Goal: Task Accomplishment & Management: Use online tool/utility

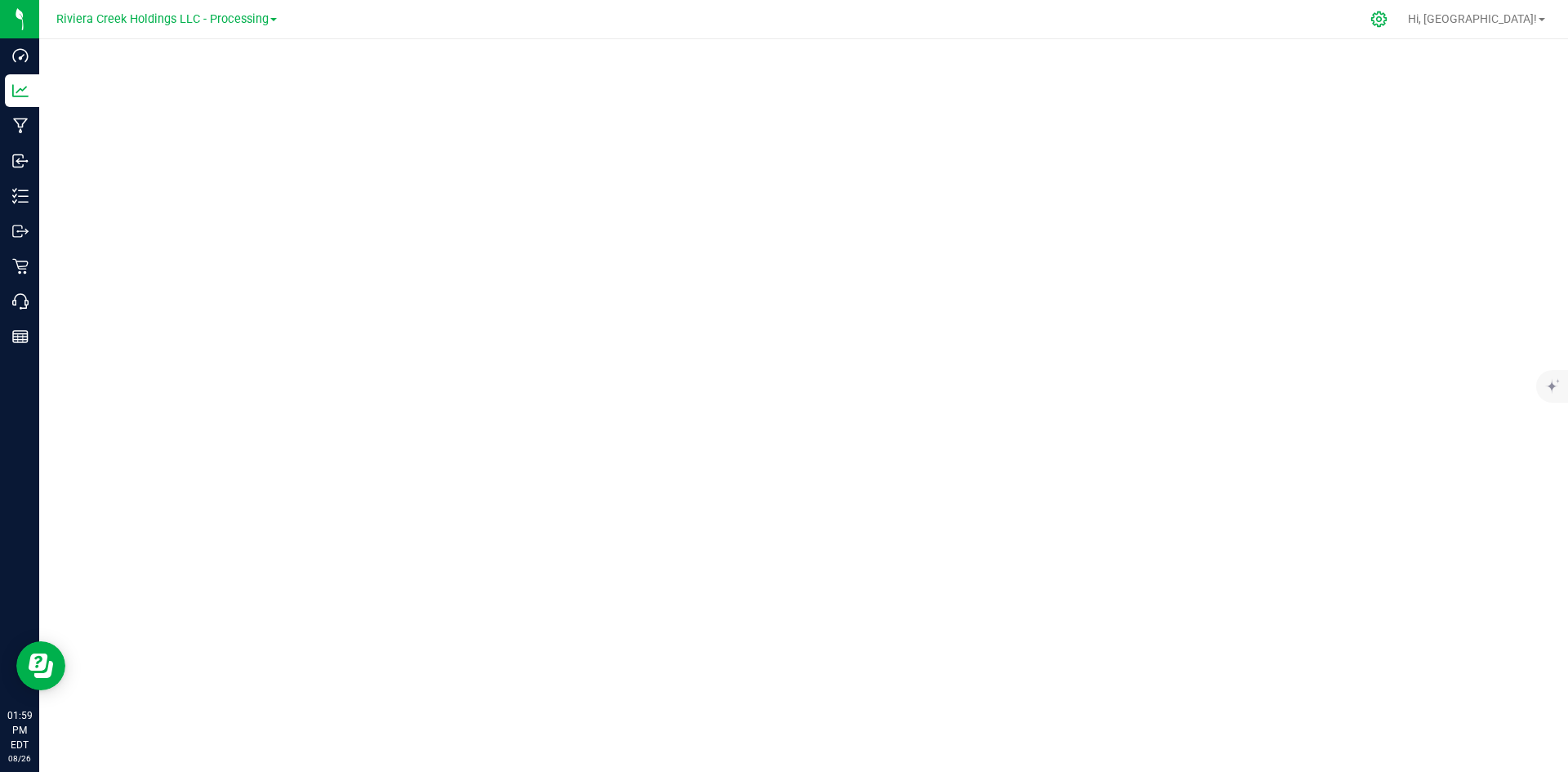
click at [1388, 21] on icon at bounding box center [1378, 19] width 17 height 17
click at [1388, 22] on icon at bounding box center [1378, 19] width 17 height 17
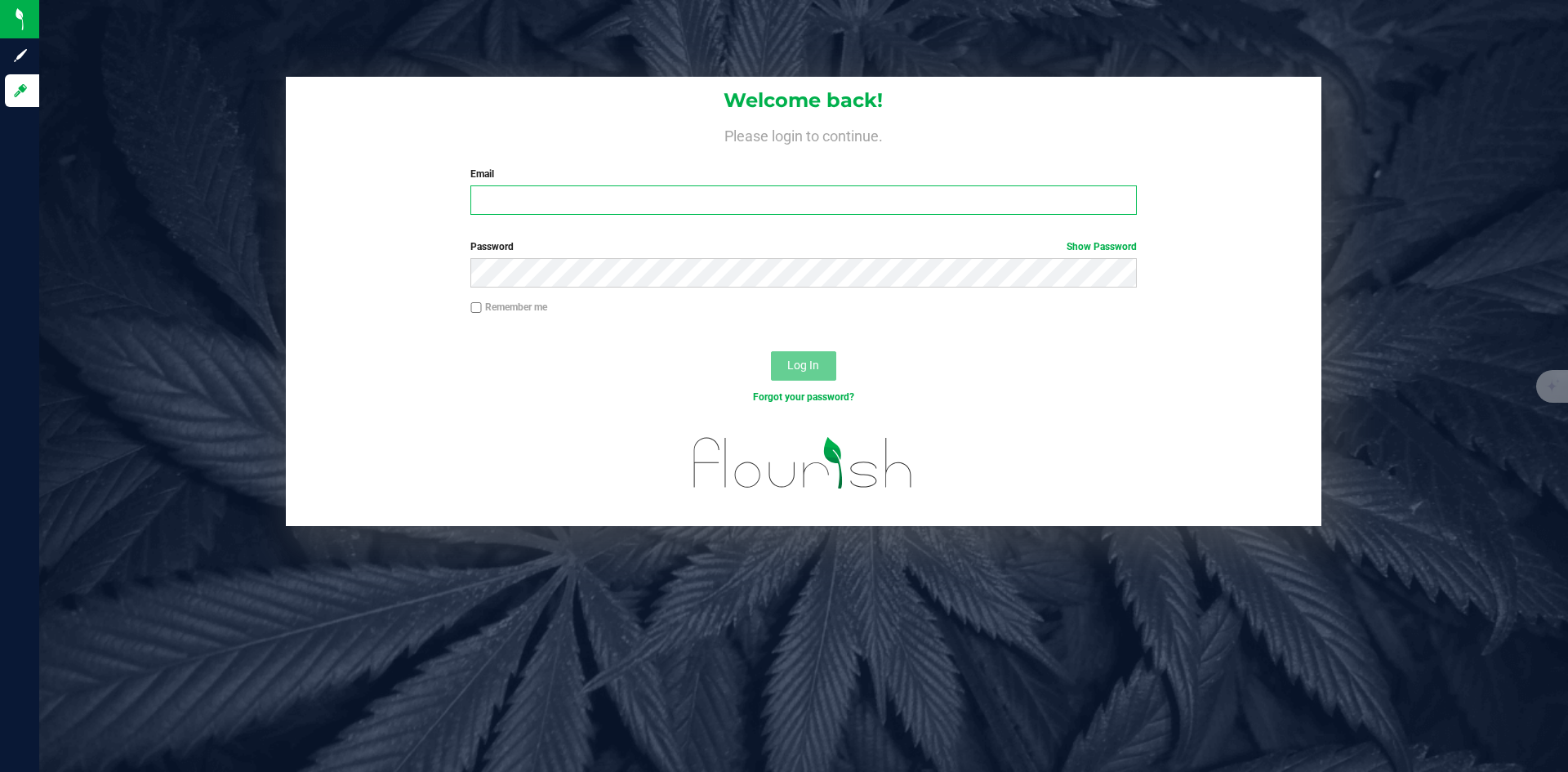
click at [572, 204] on input "Email" at bounding box center [803, 199] width 666 height 29
type input "[EMAIL_ADDRESS][DOMAIN_NAME]"
click at [475, 304] on input "Remember me" at bounding box center [476, 308] width 11 height 11
checkbox input "true"
click at [819, 367] on span "Log In" at bounding box center [803, 365] width 32 height 13
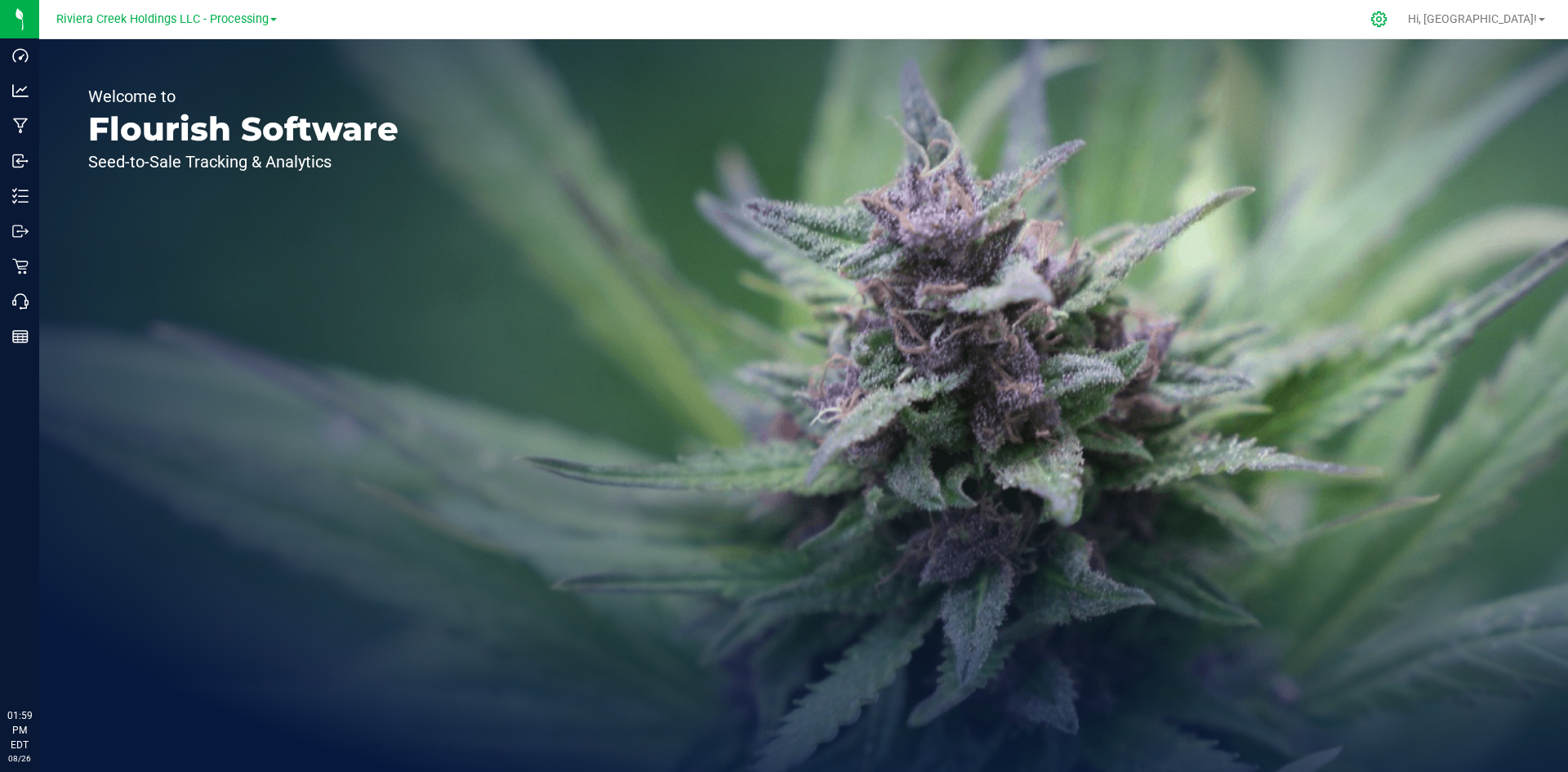
click at [1388, 23] on icon at bounding box center [1378, 19] width 17 height 17
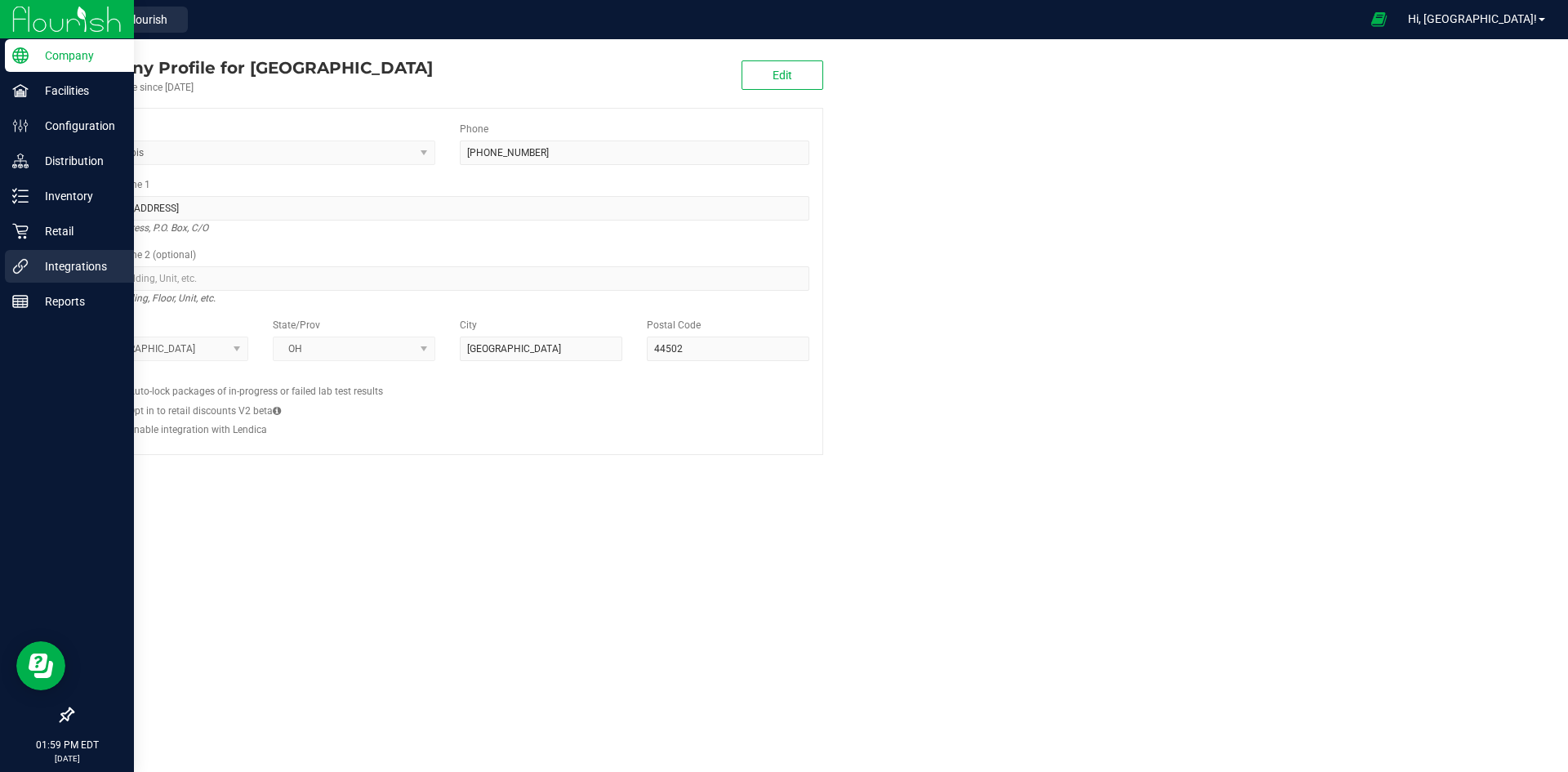
click at [68, 270] on p "Integrations" at bounding box center [77, 266] width 98 height 20
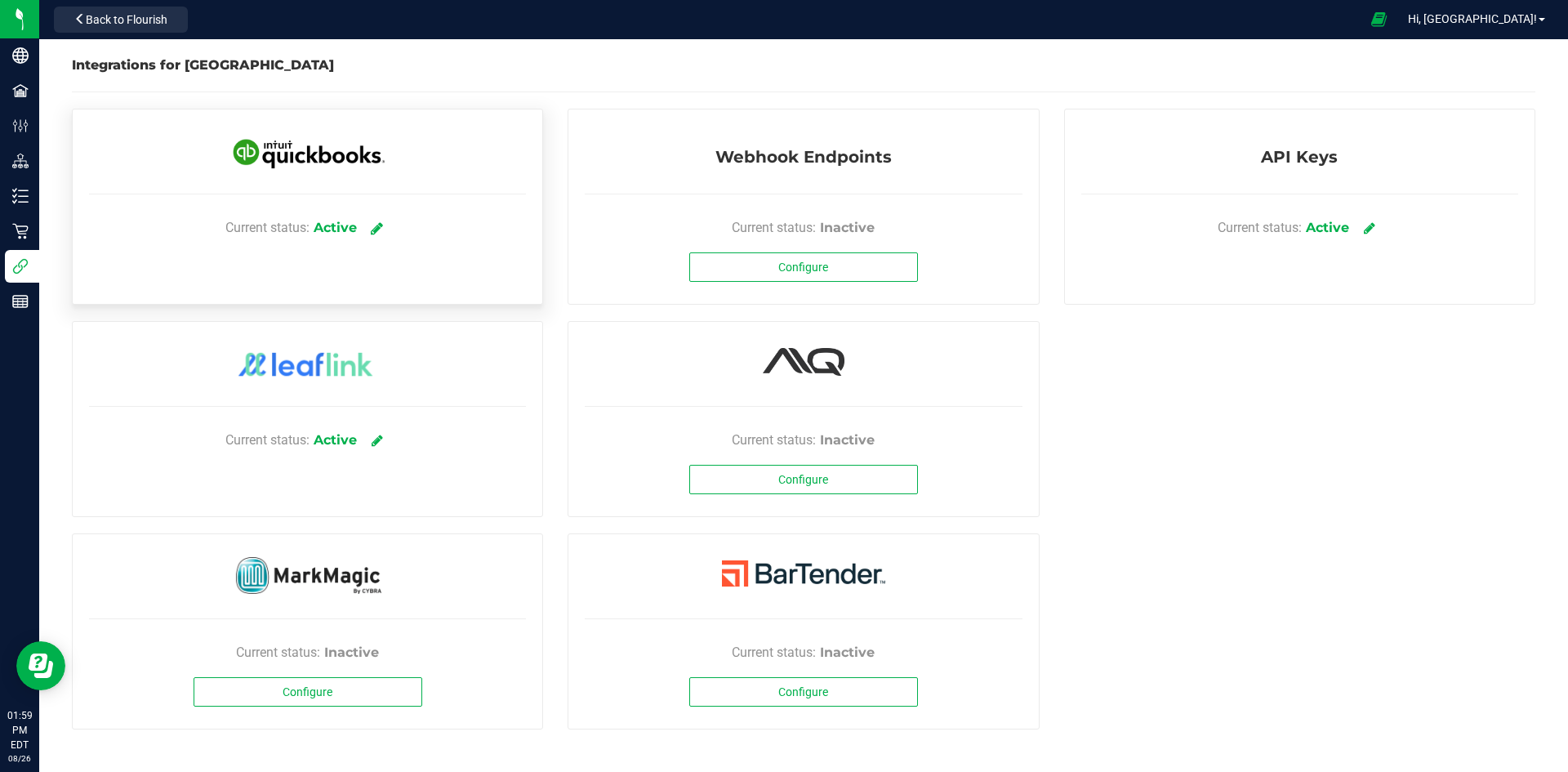
click at [378, 229] on icon at bounding box center [377, 228] width 12 height 15
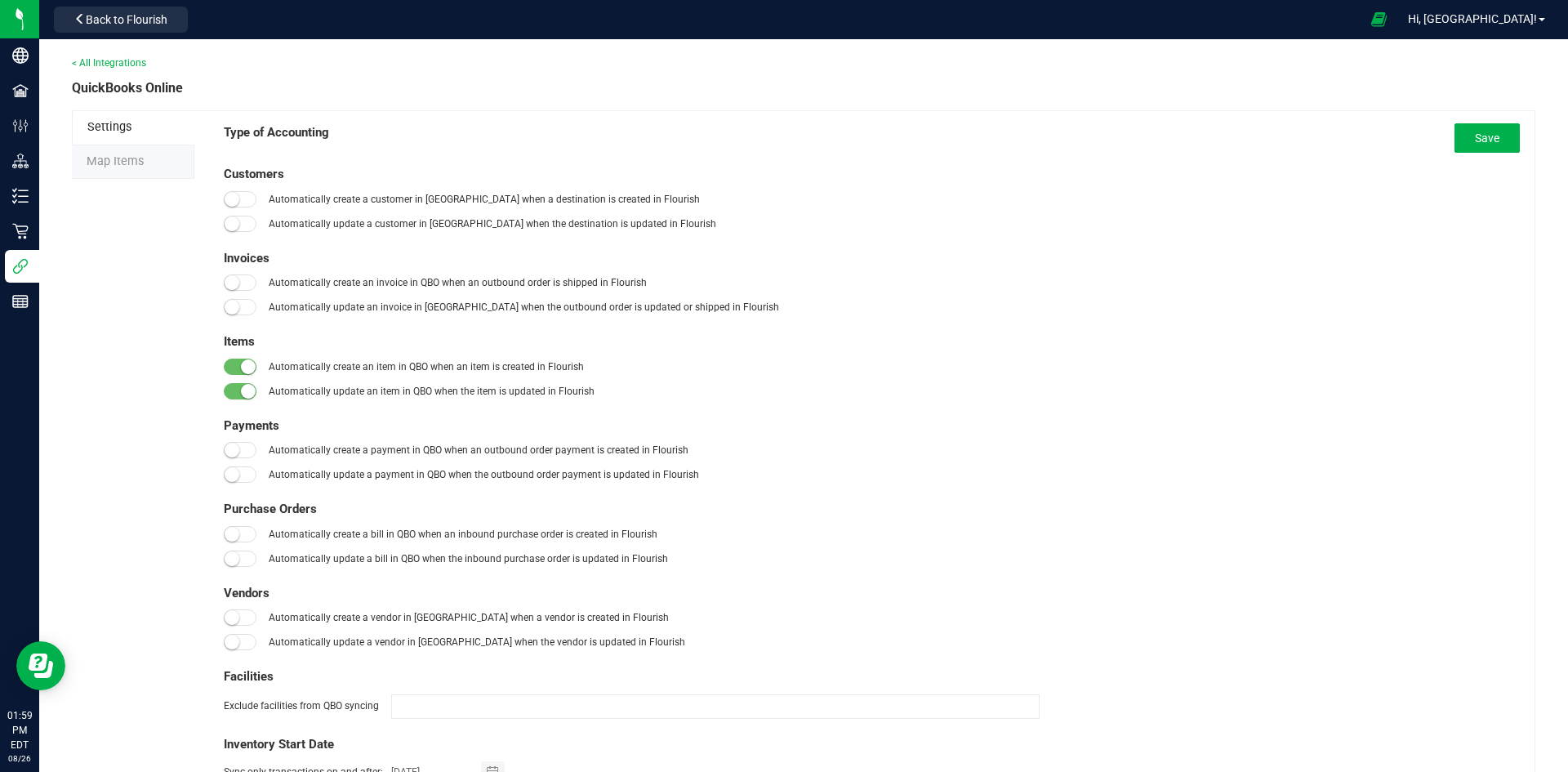
click at [117, 164] on span "Map Items" at bounding box center [115, 161] width 57 height 14
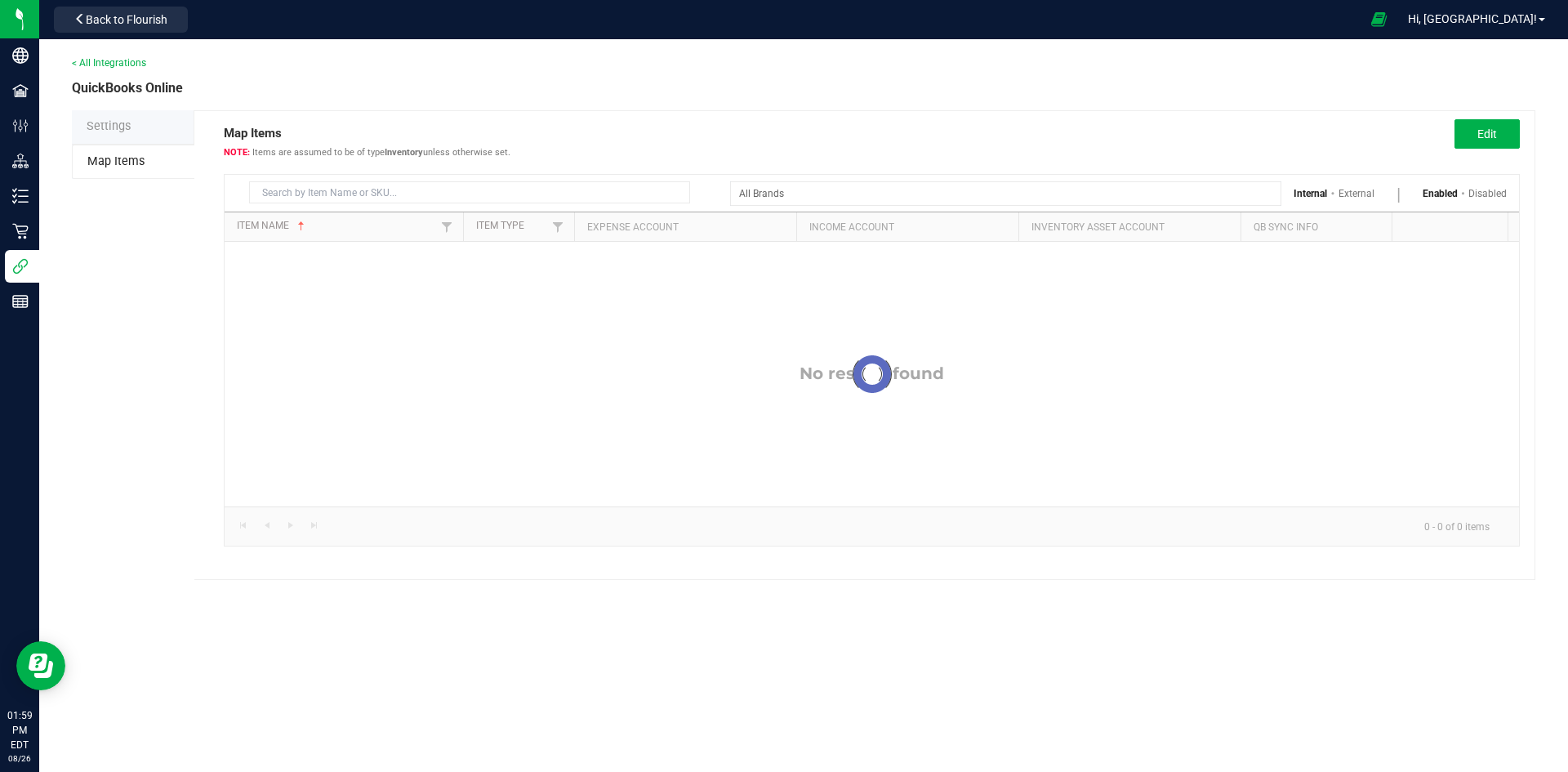
click at [110, 128] on span "Settings" at bounding box center [108, 126] width 44 height 14
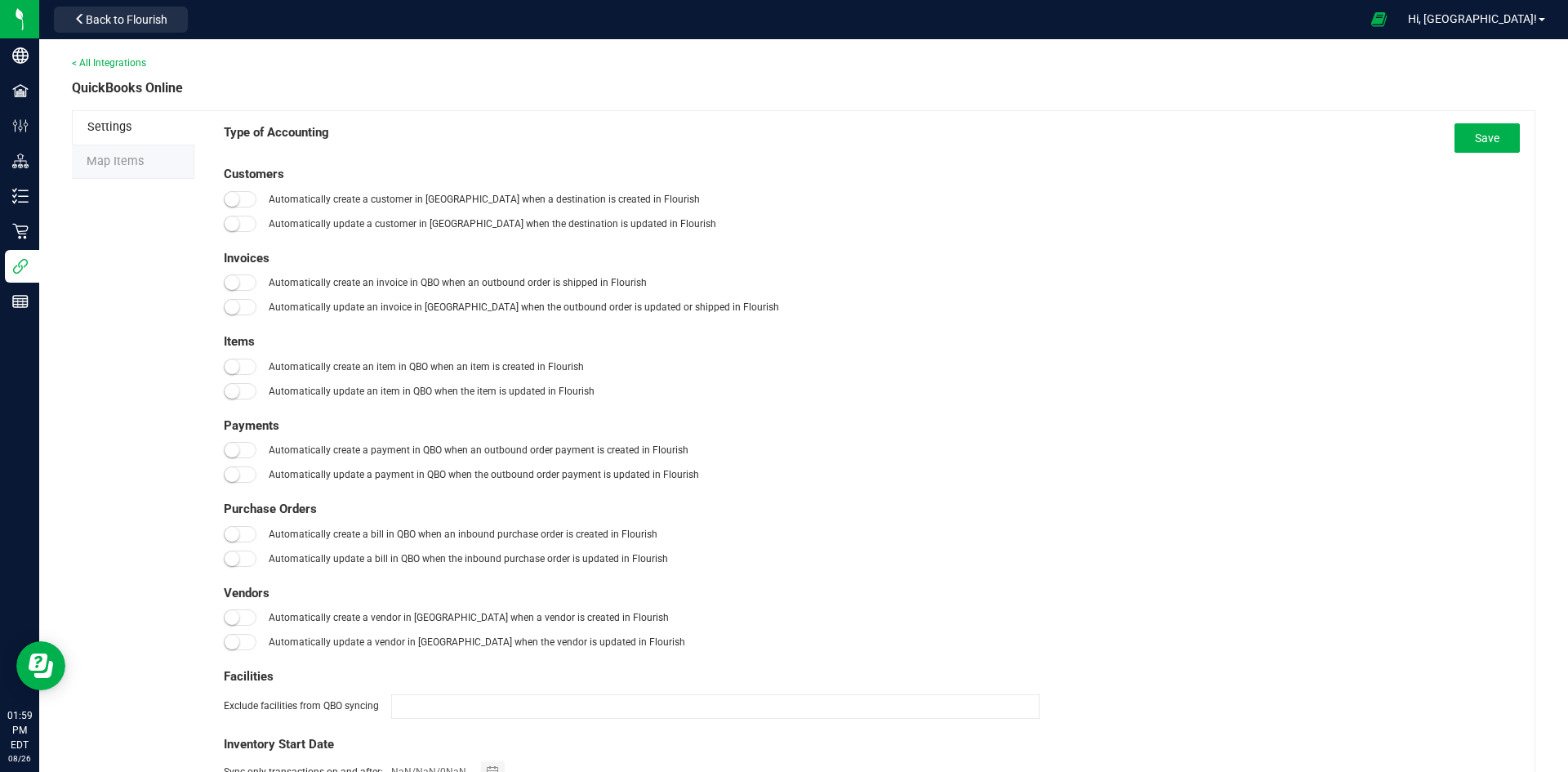
type input "[DATE]"
click at [122, 166] on span "Map Items" at bounding box center [115, 161] width 57 height 14
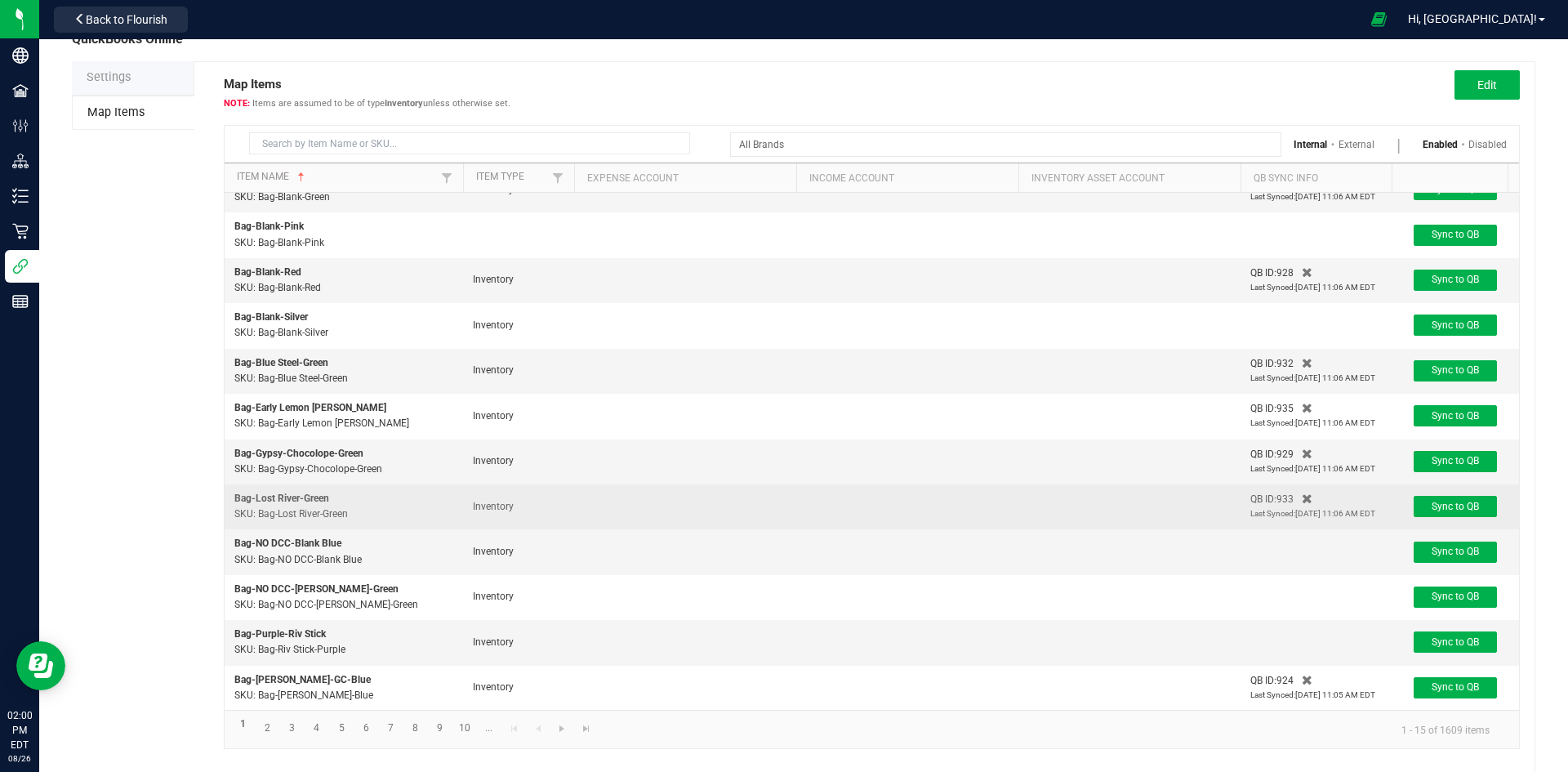
scroll to position [76, 0]
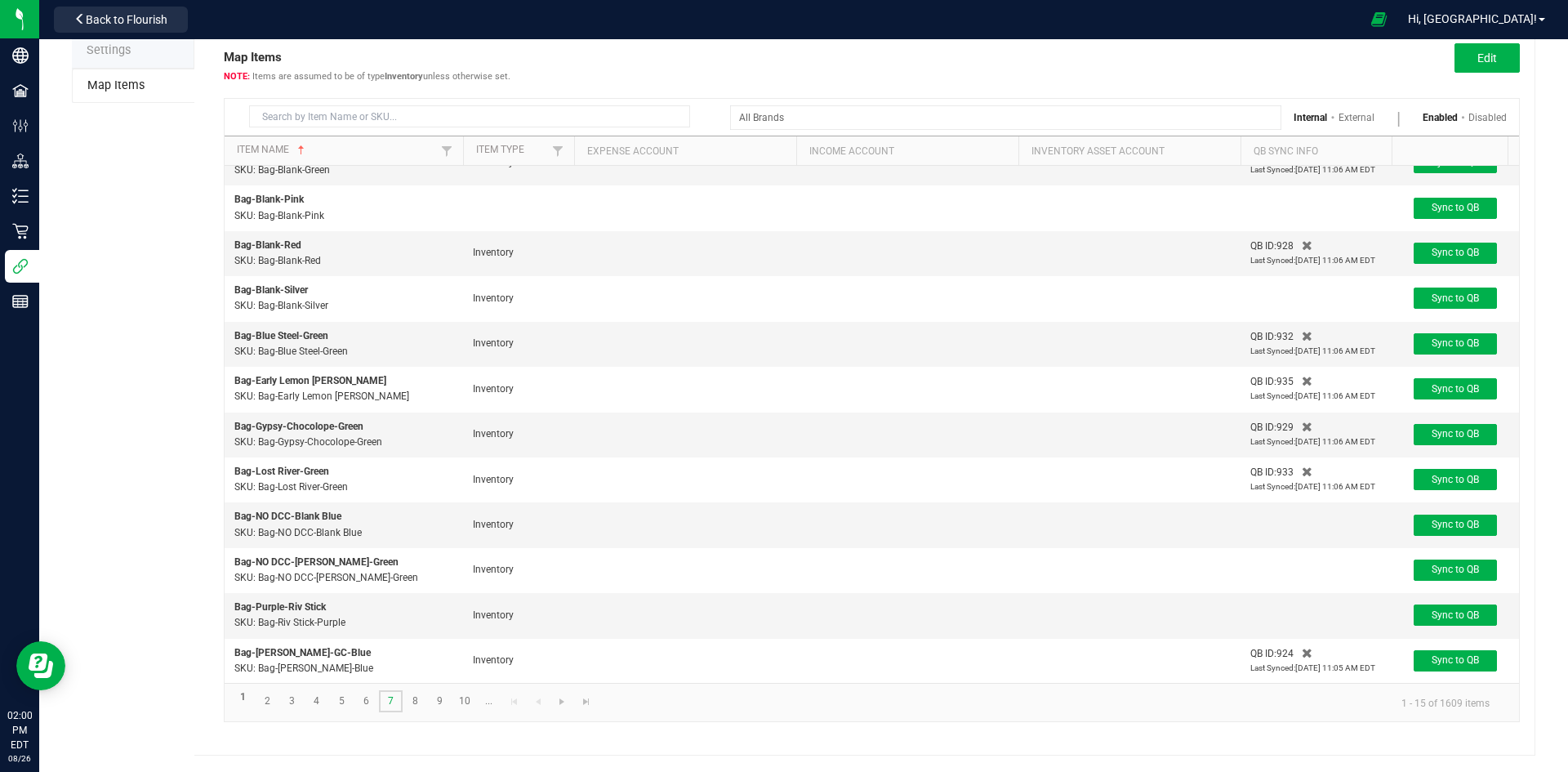
click at [389, 699] on link "7" at bounding box center [391, 701] width 23 height 22
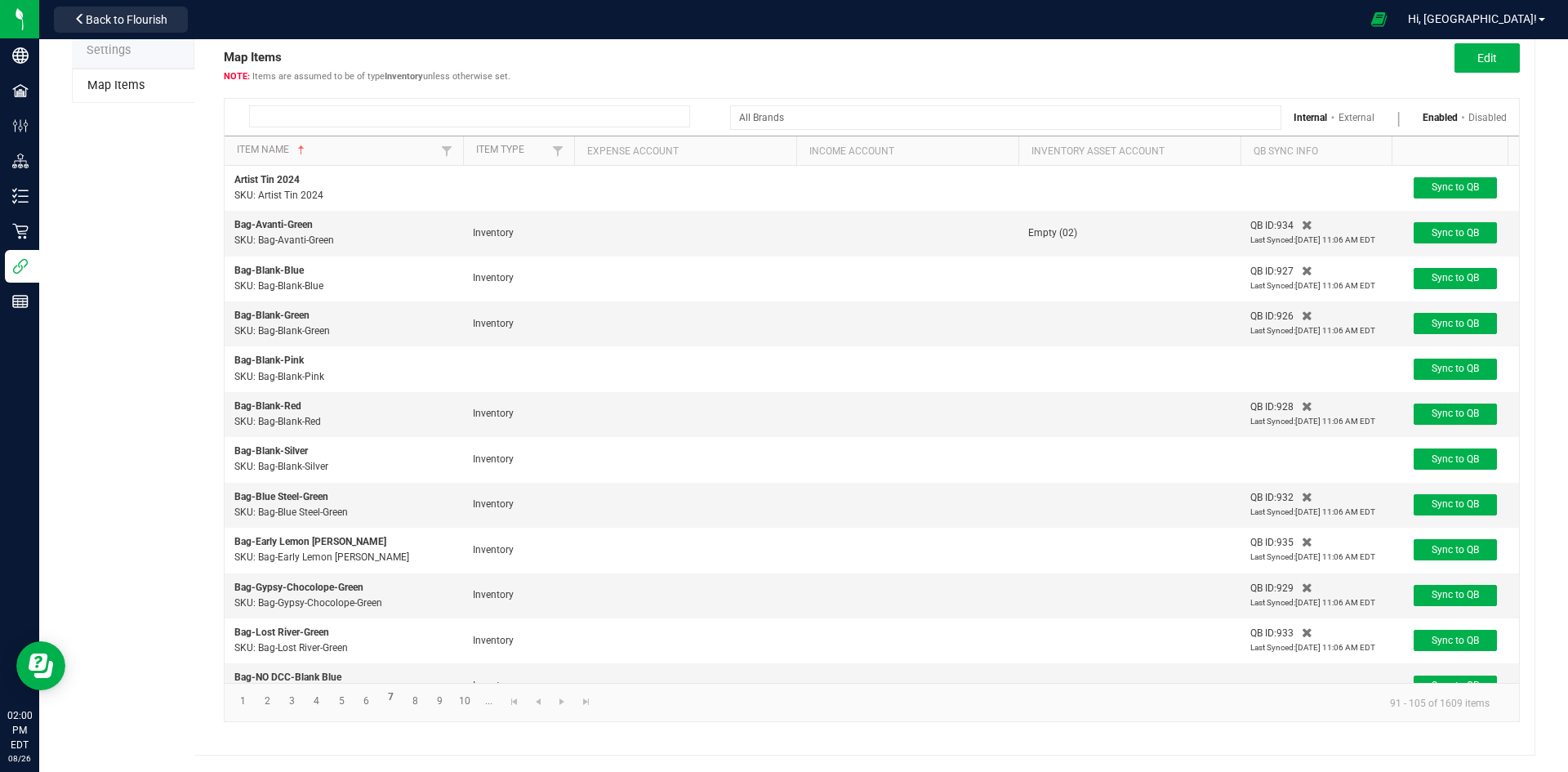
click at [416, 120] on input at bounding box center [469, 116] width 441 height 22
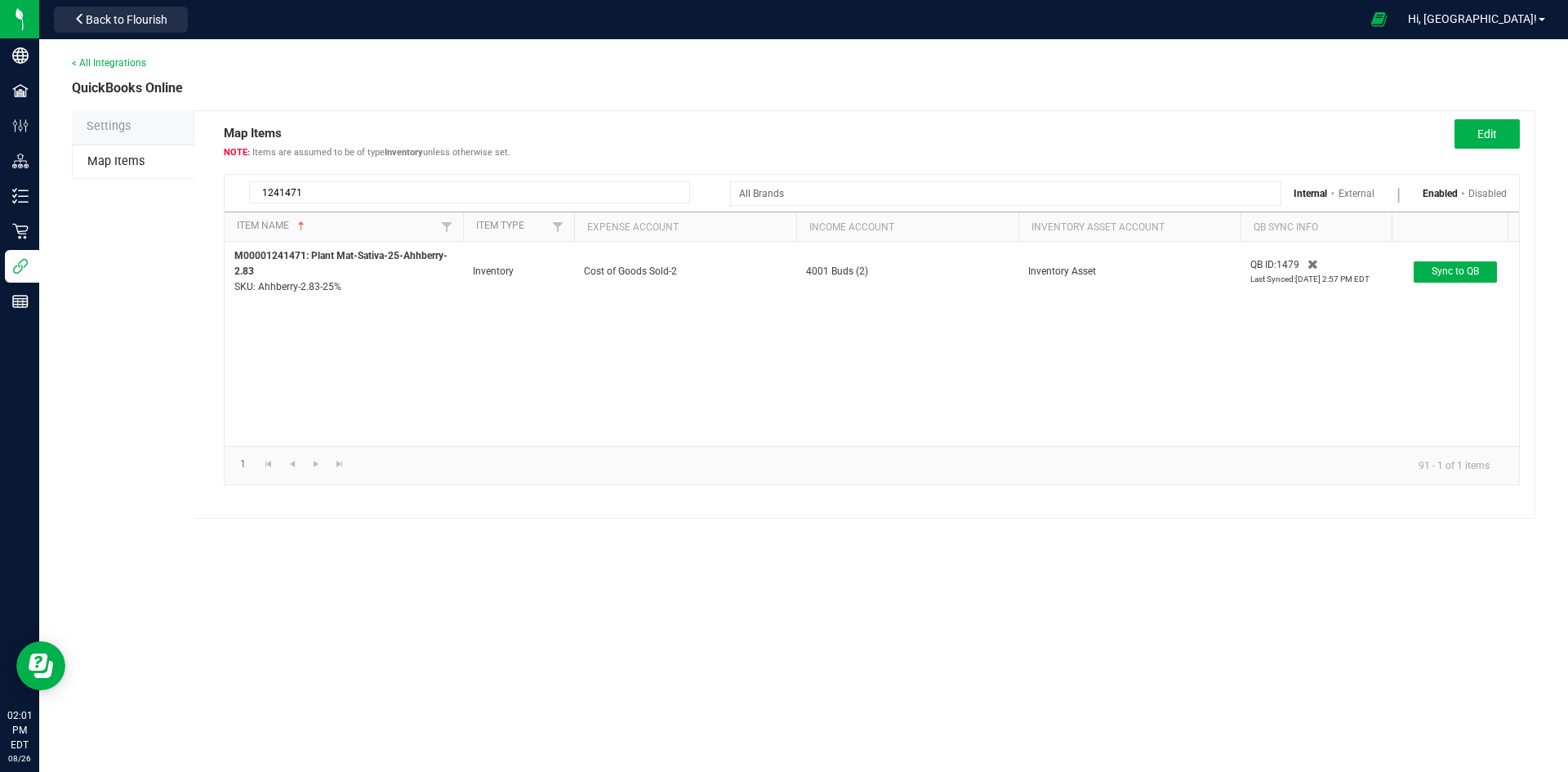
type input "1241471"
